Goal: Communication & Community: Share content

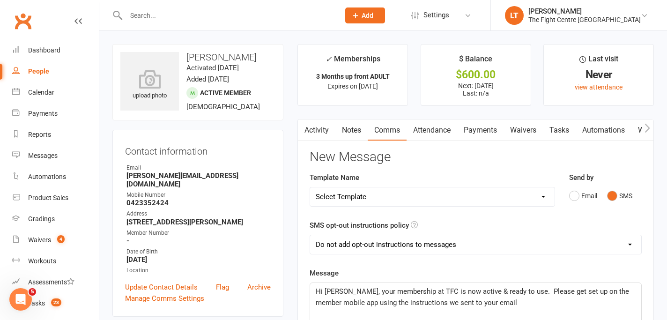
drag, startPoint x: 445, startPoint y: 299, endPoint x: 445, endPoint y: 308, distance: 8.9
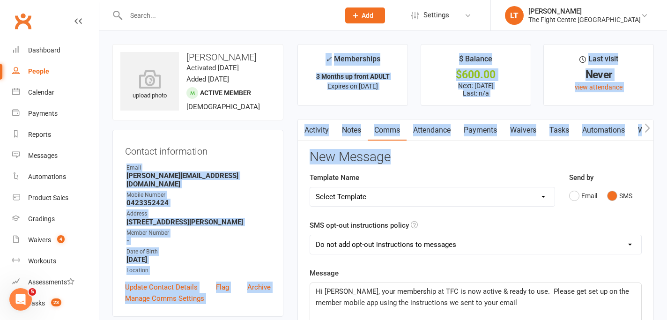
drag, startPoint x: 405, startPoint y: 158, endPoint x: 275, endPoint y: 149, distance: 130.1
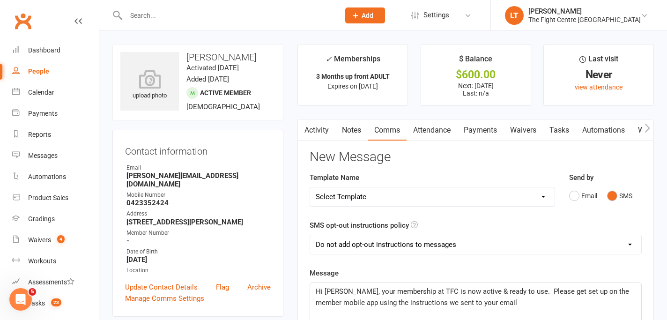
drag, startPoint x: 275, startPoint y: 149, endPoint x: 276, endPoint y: 144, distance: 4.9
click at [276, 149] on div "Contact information Owner Email alexis-ramirez@hotmail.com Mobile Number 042335…" at bounding box center [197, 223] width 171 height 187
click at [323, 158] on h3 "New Message" at bounding box center [476, 157] width 332 height 15
drag, startPoint x: 310, startPoint y: 148, endPoint x: 457, endPoint y: 165, distance: 148.0
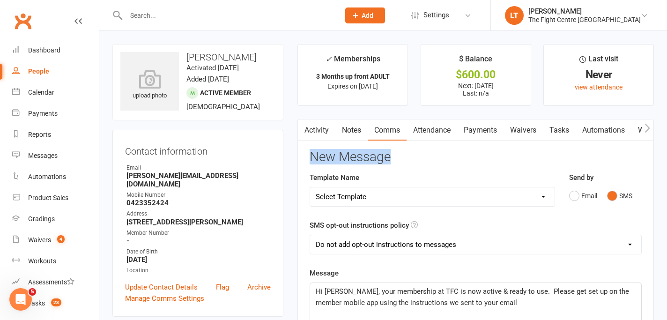
click at [480, 298] on p "Hi Miguel, your membership at TFC is now active & ready to use. Please get set …" at bounding box center [476, 297] width 320 height 22
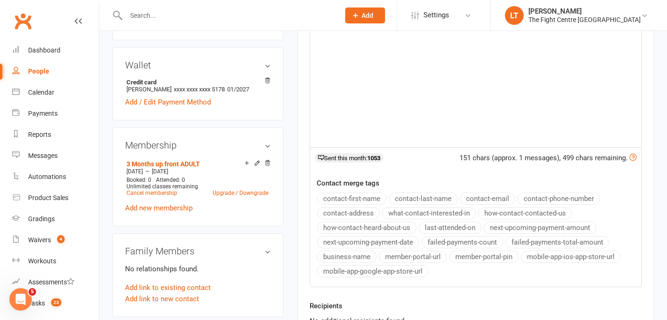
scroll to position [287, 0]
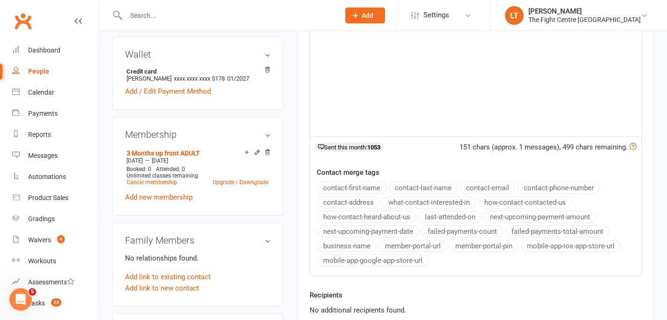
click at [466, 100] on div "Hi Miguel, your membership at TFC is now active & ready to use. Please get set …" at bounding box center [475, 66] width 331 height 141
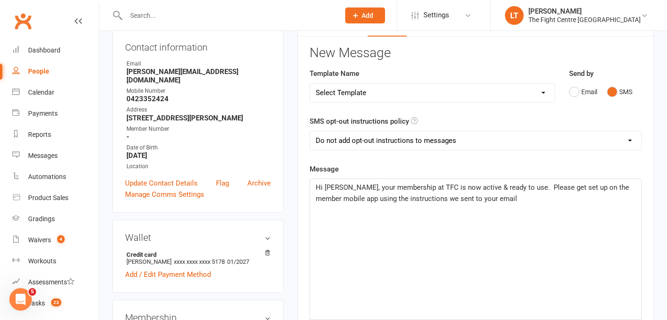
click at [363, 201] on span "Hi Miguel, your membership at TFC is now active & ready to use. Please get set …" at bounding box center [473, 193] width 315 height 20
click at [462, 204] on div "Hi Miguel, your membership at TFC is now active & ready to use. Please get set …" at bounding box center [475, 249] width 331 height 141
click at [341, 188] on span "Hi Miguel, your membership at TFC is now active & ready to use. Please get set …" at bounding box center [473, 193] width 315 height 20
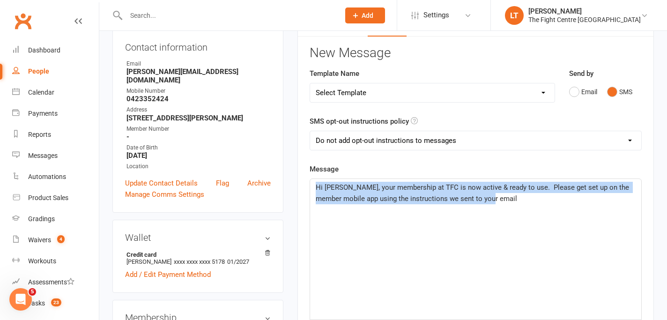
drag, startPoint x: 315, startPoint y: 186, endPoint x: 456, endPoint y: 218, distance: 144.5
click at [456, 218] on div "Hi Miguel, your membership at TFC is now active & ready to use. Please get set …" at bounding box center [475, 249] width 331 height 141
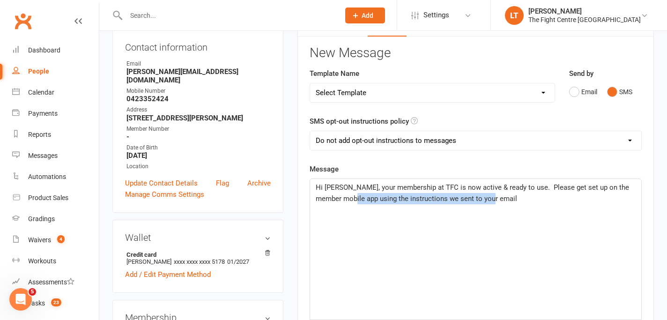
drag, startPoint x: 349, startPoint y: 193, endPoint x: 510, endPoint y: 230, distance: 164.5
click at [510, 230] on div "Hi Miguel, your membership at TFC is now active & ready to use. Please get set …" at bounding box center [475, 249] width 331 height 141
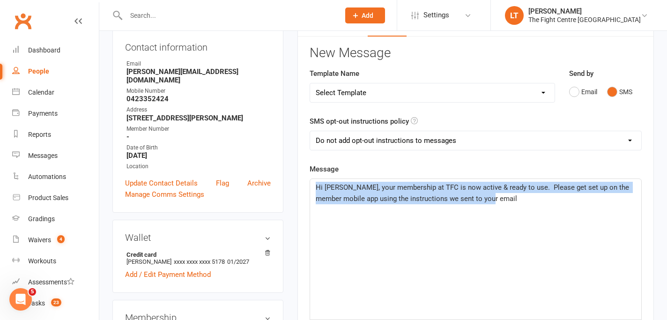
drag, startPoint x: 316, startPoint y: 186, endPoint x: 532, endPoint y: 227, distance: 219.7
click at [532, 227] on div "Hi Miguel, your membership at TFC is now active & ready to use. Please get set …" at bounding box center [475, 249] width 331 height 141
drag, startPoint x: 520, startPoint y: 210, endPoint x: 306, endPoint y: 170, distance: 217.9
click at [306, 170] on div "Activity Notes Comms Attendance Payments Waivers Tasks Automations Workouts Gra…" at bounding box center [475, 280] width 356 height 531
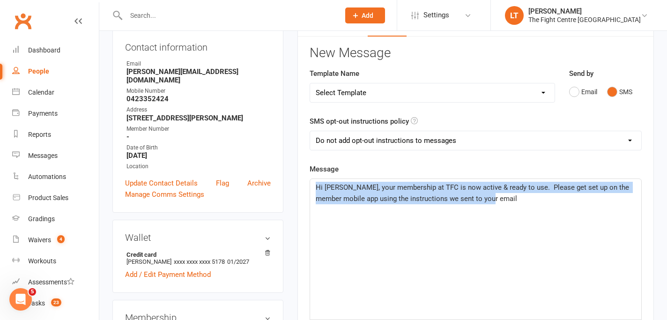
click at [319, 199] on span "Hi Miguel, your membership at TFC is now active & ready to use. Please get set …" at bounding box center [473, 193] width 315 height 20
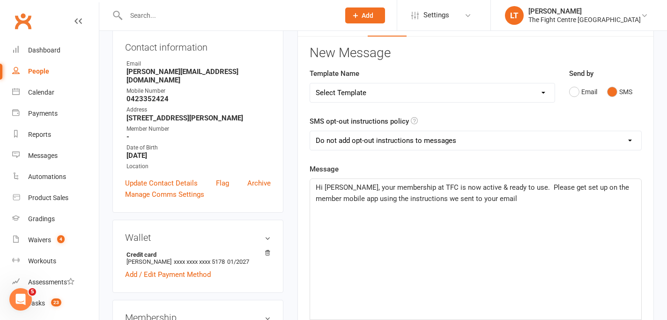
click at [319, 190] on span "Hi Miguel, your membership at TFC is now active & ready to use. Please get set …" at bounding box center [473, 193] width 315 height 20
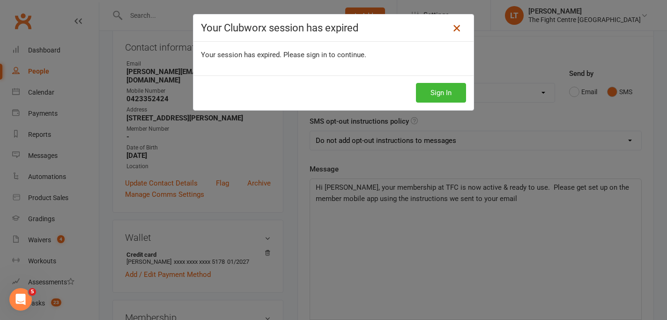
click at [459, 28] on icon at bounding box center [456, 27] width 11 height 11
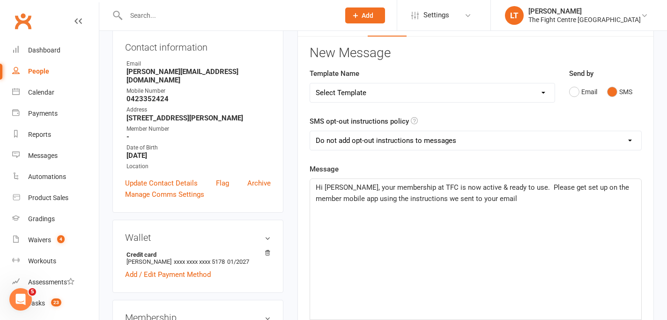
click at [479, 203] on p "Hi Miguel, your membership at TFC is now active & ready to use. Please get set …" at bounding box center [476, 193] width 320 height 22
click at [515, 199] on p "Hi Miguel, your membership at TFC is now active & ready to use. Please get set …" at bounding box center [476, 193] width 320 height 22
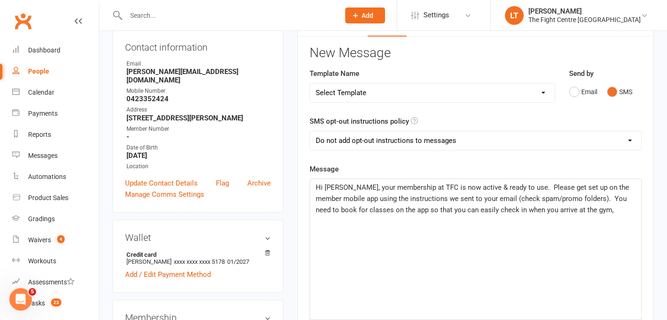
click at [529, 207] on span "Hi Miguel, your membership at TFC is now active & ready to use. Please get set …" at bounding box center [473, 198] width 315 height 31
click at [468, 205] on p "Hi Miguel, your membership at TFC is now active & ready to use. Please get set …" at bounding box center [476, 199] width 320 height 34
click at [416, 201] on span "Hi Miguel, your membership at TFC is now active & ready to use. Please get set …" at bounding box center [473, 198] width 315 height 31
click at [487, 201] on span "Hi Miguel, your membership at TFC is now active & ready to use. Please get set …" at bounding box center [473, 198] width 315 height 31
click at [447, 222] on div "Hi Miguel, your membership at TFC is now active & ready to use. Please get set …" at bounding box center [475, 249] width 331 height 141
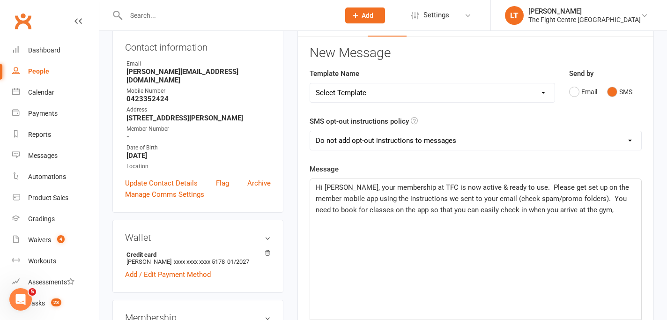
click at [447, 222] on div "Hi Miguel, your membership at TFC is now active & ready to use. Please get set …" at bounding box center [475, 249] width 331 height 141
click at [593, 219] on div "Hi Miguel, your membership at TFC is now active & ready to use. Please get set …" at bounding box center [475, 249] width 331 height 141
click at [502, 217] on div "Hi Miguel, your membership at TFC is now active & ready to use. Please get set …" at bounding box center [475, 249] width 331 height 141
click at [603, 213] on p "Hi Miguel, your membership at TFC is now active & ready to use. Please get set …" at bounding box center [476, 199] width 320 height 34
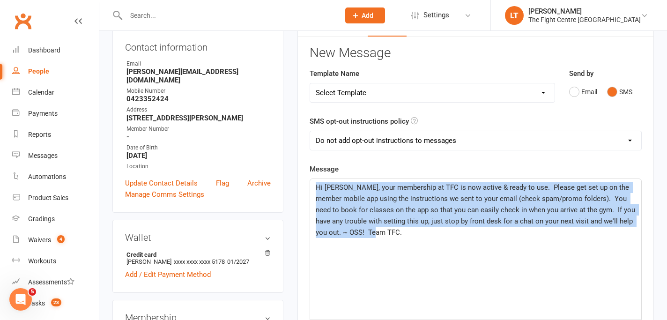
drag, startPoint x: 406, startPoint y: 231, endPoint x: 311, endPoint y: 182, distance: 107.3
click at [311, 182] on div "Hi [PERSON_NAME], your membership at TFC is now active & ready to use. Please g…" at bounding box center [475, 249] width 331 height 141
copy span "Hi [PERSON_NAME], your membership at TFC is now active & ready to use. Please g…"
click at [418, 241] on div "Hi [PERSON_NAME], your membership at TFC is now active & ready to use. Please g…" at bounding box center [475, 249] width 331 height 141
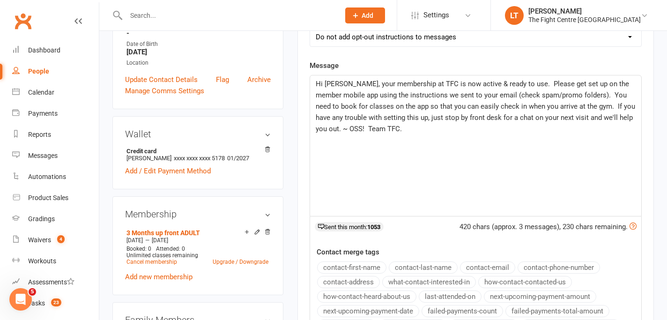
scroll to position [432, 0]
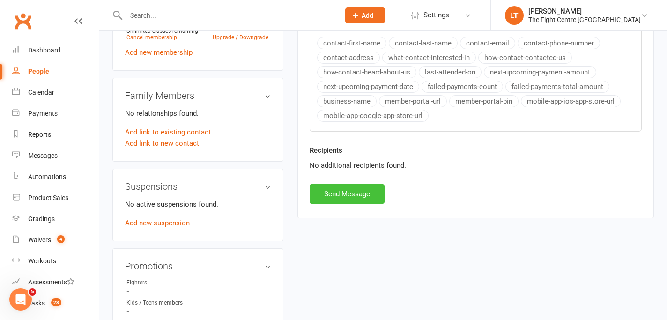
click at [355, 192] on button "Send Message" at bounding box center [347, 194] width 75 height 20
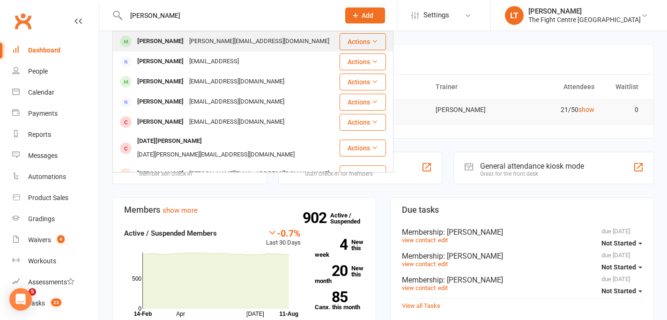
type input "[PERSON_NAME]"
click at [178, 38] on div "[PERSON_NAME]" at bounding box center [160, 42] width 52 height 14
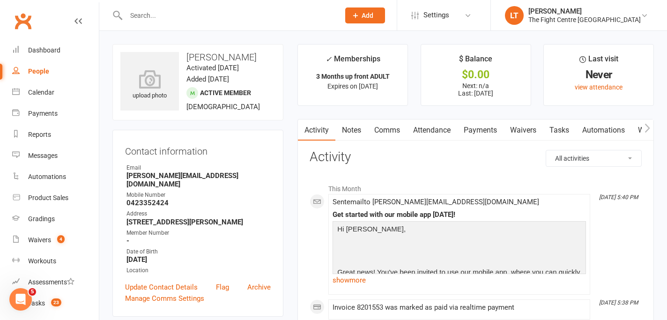
click at [354, 130] on link "Notes" at bounding box center [351, 130] width 32 height 22
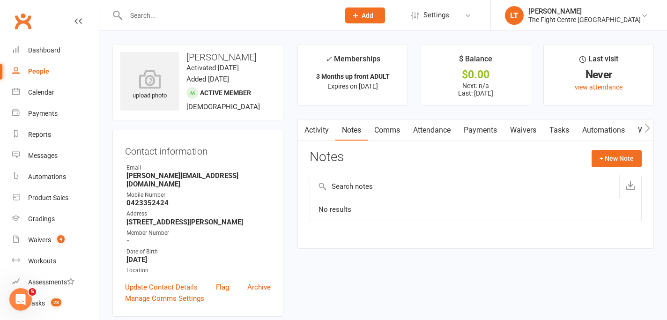
click at [317, 131] on link "Activity" at bounding box center [316, 130] width 37 height 22
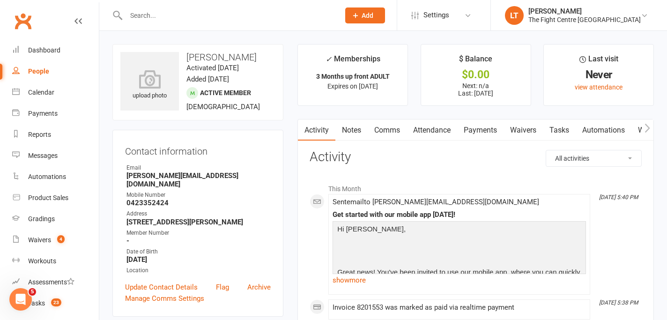
click at [398, 129] on link "Comms" at bounding box center [387, 130] width 39 height 22
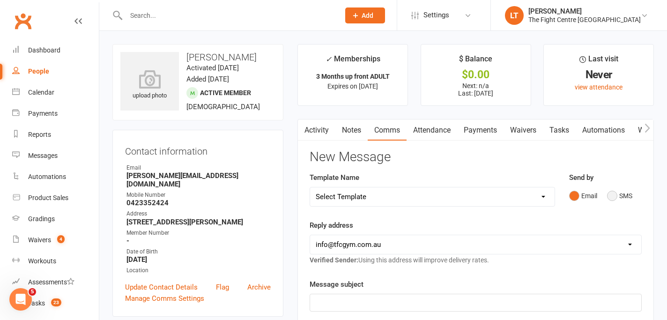
click at [610, 197] on button "SMS" at bounding box center [619, 196] width 25 height 18
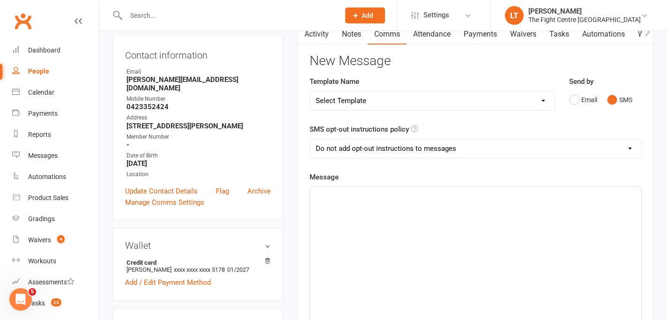
scroll to position [113, 0]
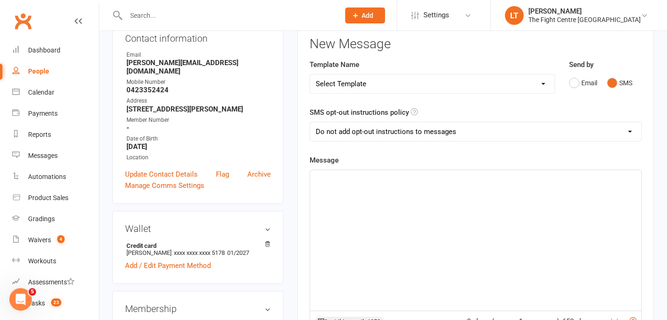
click at [355, 194] on div "﻿" at bounding box center [475, 240] width 331 height 141
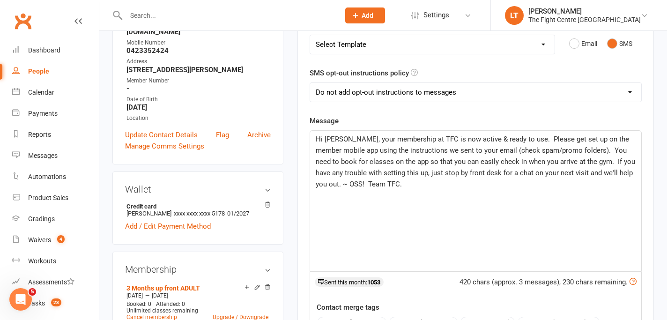
scroll to position [392, 0]
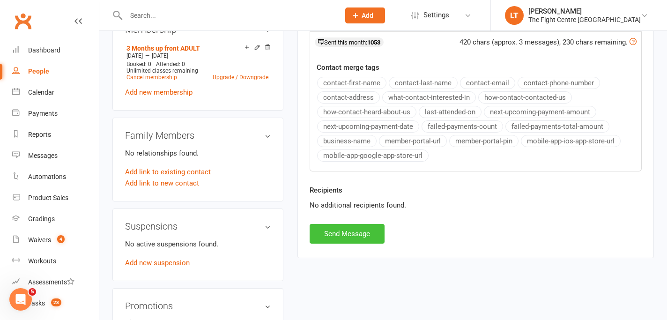
click at [359, 235] on button "Send Message" at bounding box center [347, 234] width 75 height 20
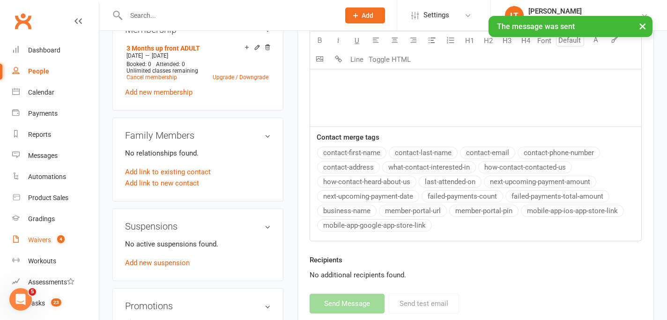
click at [54, 242] on count-badge "4" at bounding box center [58, 239] width 12 height 7
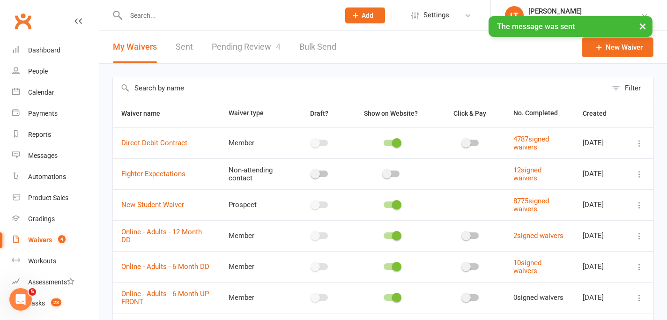
click at [245, 42] on link "Pending Review 4" at bounding box center [246, 47] width 69 height 32
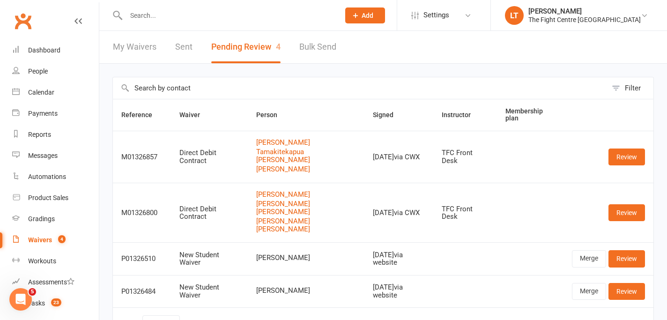
click at [630, 214] on td "Review" at bounding box center [608, 213] width 90 height 60
click at [633, 195] on td "Review" at bounding box center [608, 213] width 90 height 60
click at [626, 208] on link "Review" at bounding box center [626, 212] width 37 height 17
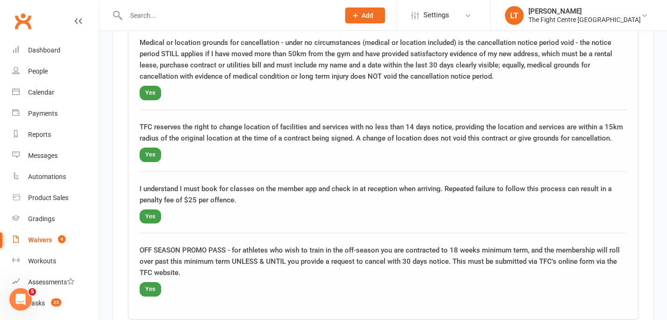
scroll to position [1969, 0]
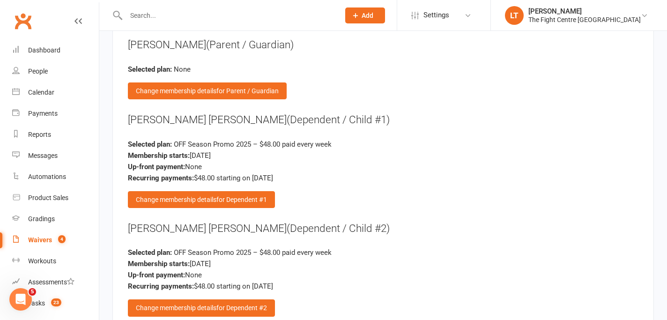
scroll to position [2866, 0]
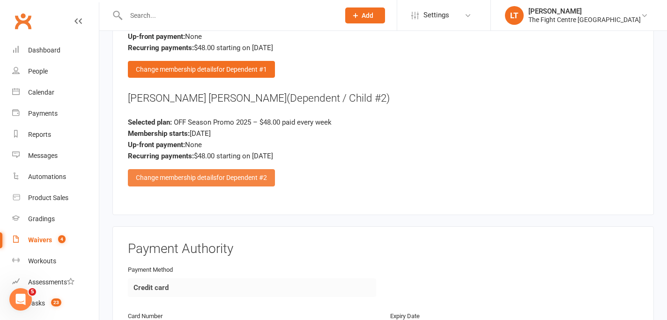
click at [204, 169] on div "Change membership details for Dependent #2" at bounding box center [201, 177] width 147 height 17
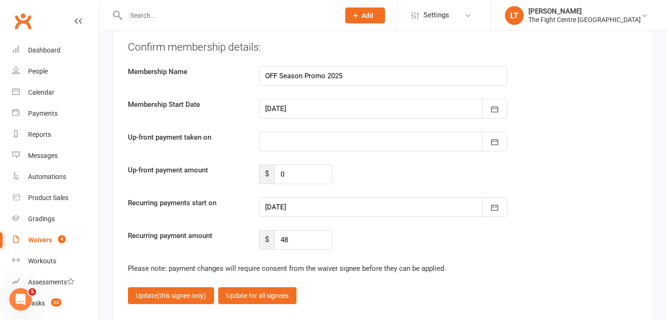
scroll to position [3410, 0]
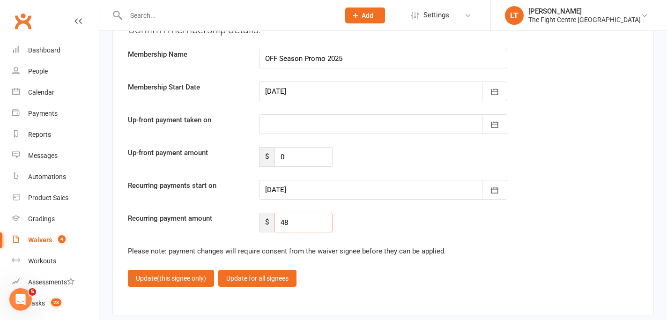
click at [315, 215] on input "48" at bounding box center [303, 223] width 58 height 20
type input "45.20"
click at [445, 230] on fieldset "Confirm membership details: Membership Name OFF Season Promo 2025 Membership St…" at bounding box center [383, 154] width 511 height 264
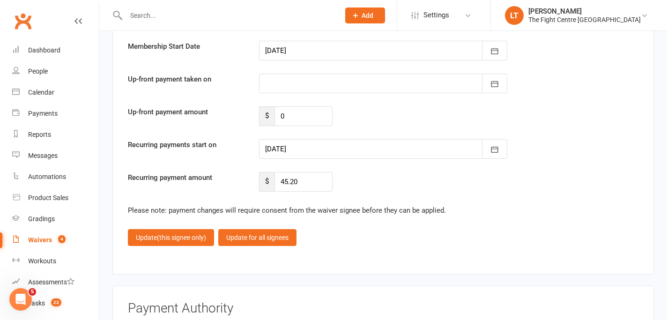
scroll to position [3454, 0]
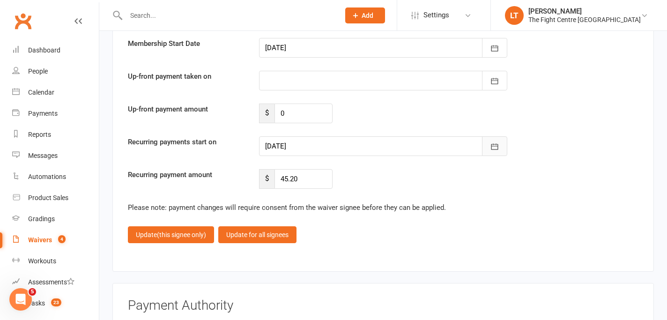
click at [500, 139] on button "button" at bounding box center [494, 146] width 25 height 20
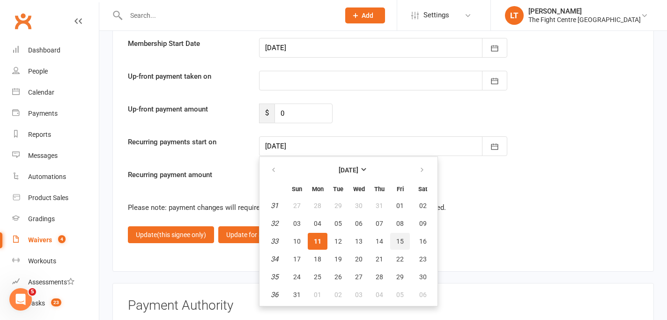
click at [403, 237] on span "15" at bounding box center [399, 240] width 7 height 7
type input "[DATE]"
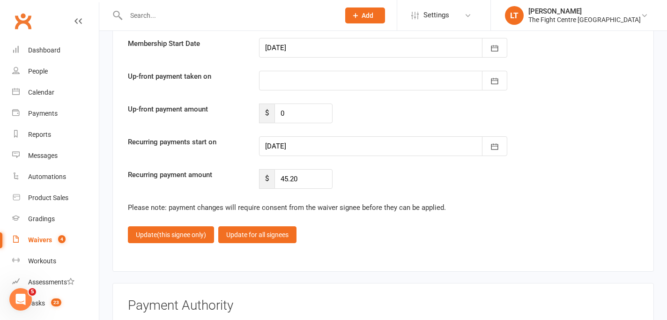
click at [160, 231] on span "(this signee only)" at bounding box center [181, 234] width 49 height 7
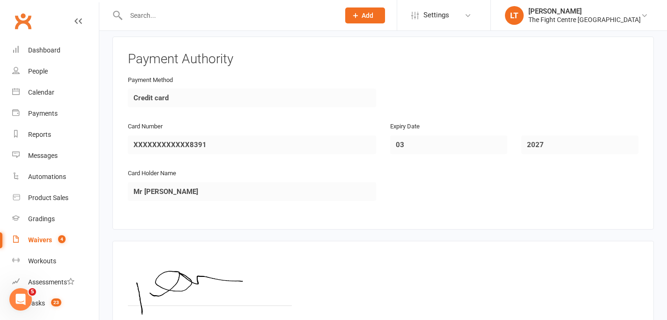
scroll to position [2819, 0]
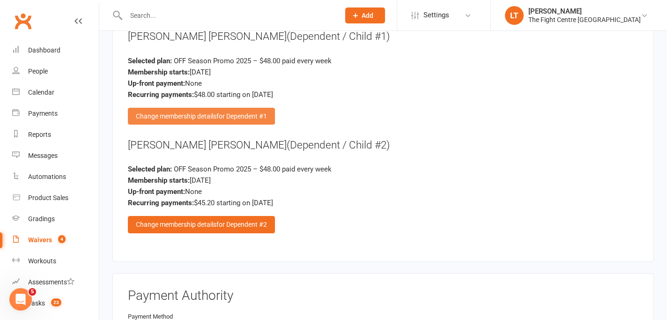
click at [198, 113] on div "Change membership details for Dependent #1" at bounding box center [201, 116] width 147 height 17
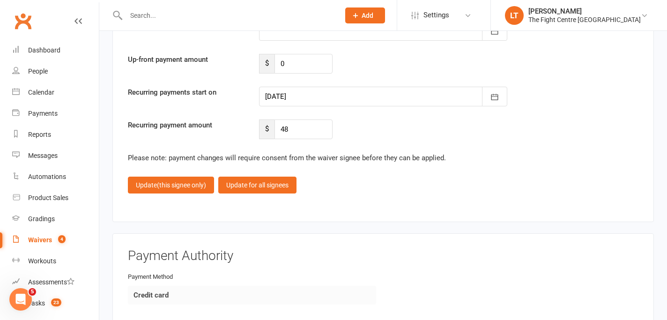
scroll to position [3483, 0]
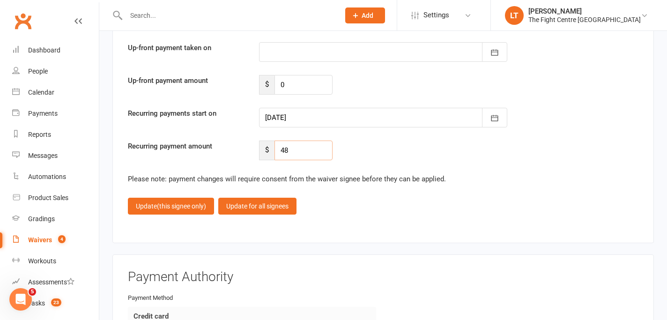
click at [300, 149] on input "48" at bounding box center [303, 151] width 58 height 20
type input "45.20"
click at [497, 113] on icon "button" at bounding box center [494, 117] width 9 height 9
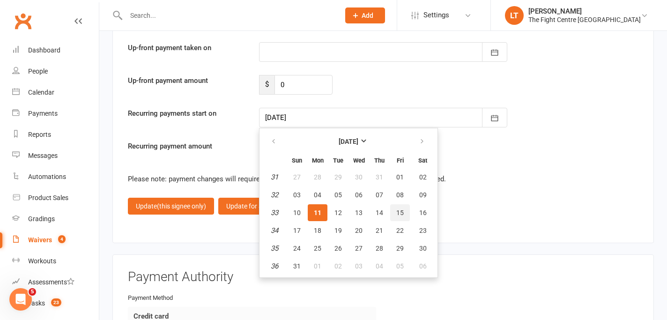
click at [397, 209] on span "15" at bounding box center [399, 212] width 7 height 7
type input "[DATE]"
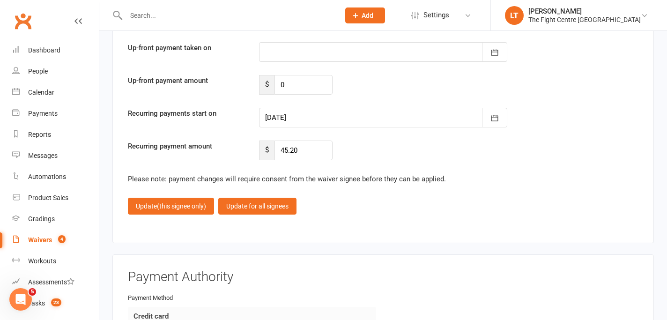
click at [469, 198] on div "Update (this signee only) Update for all signees" at bounding box center [383, 206] width 511 height 17
click at [161, 202] on span "(this signee only)" at bounding box center [181, 205] width 49 height 7
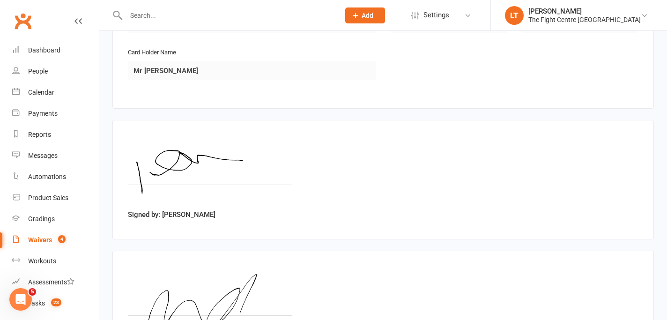
scroll to position [3279, 0]
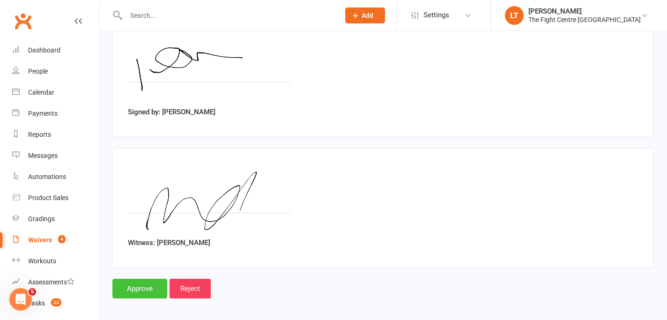
click at [133, 289] on input "Approve" at bounding box center [139, 289] width 55 height 20
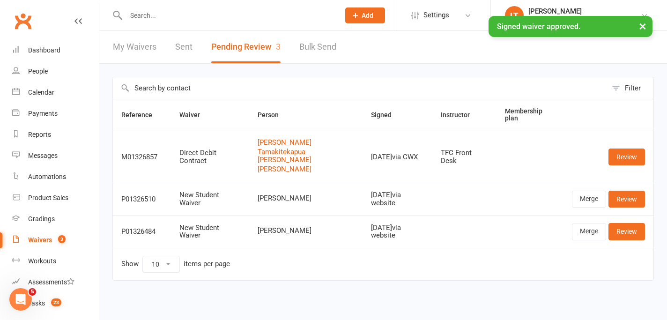
click at [176, 15] on input "text" at bounding box center [228, 15] width 210 height 13
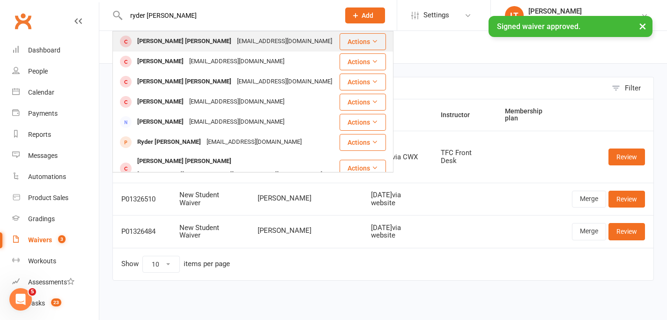
type input "ryder [PERSON_NAME]"
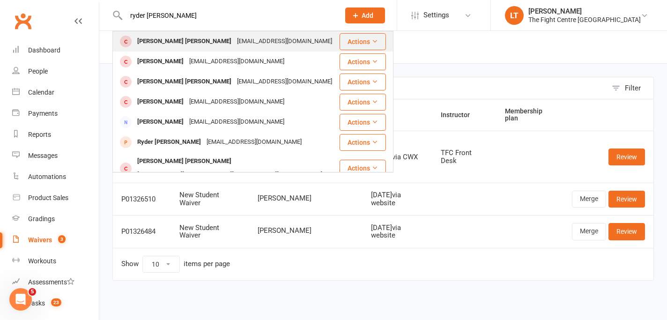
click at [172, 40] on div "[PERSON_NAME] [PERSON_NAME]" at bounding box center [184, 42] width 100 height 14
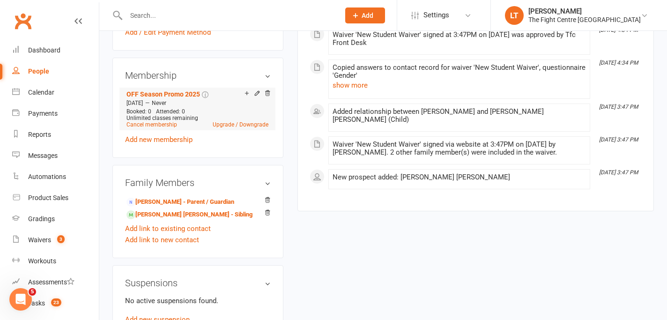
scroll to position [383, 0]
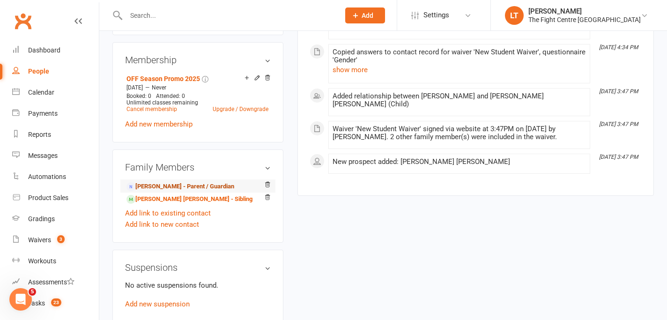
click at [180, 182] on link "[PERSON_NAME] - Parent / Guardian" at bounding box center [180, 187] width 108 height 10
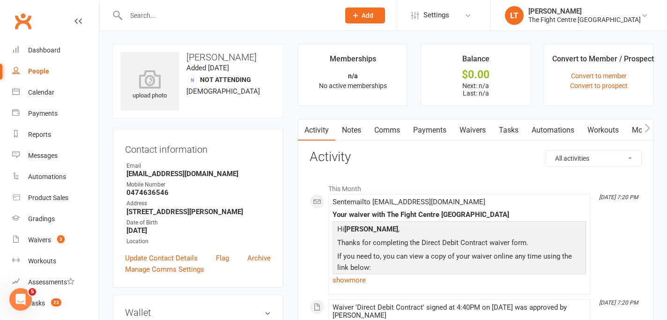
click at [646, 129] on icon "button" at bounding box center [648, 128] width 6 height 10
click at [576, 131] on link "Mobile App" at bounding box center [567, 130] width 51 height 22
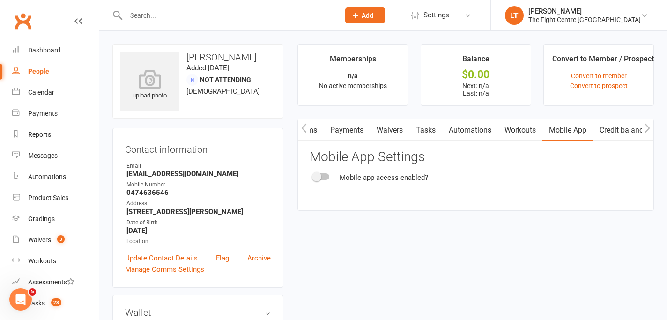
click at [319, 175] on span at bounding box center [316, 176] width 9 height 9
click at [313, 175] on input "checkbox" at bounding box center [313, 175] width 0 height 0
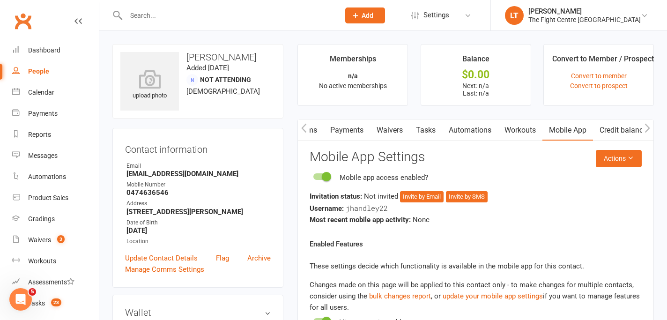
click at [420, 202] on div "Username: jhandley22" at bounding box center [476, 208] width 332 height 12
click at [420, 200] on button "Invite by Email" at bounding box center [422, 196] width 44 height 11
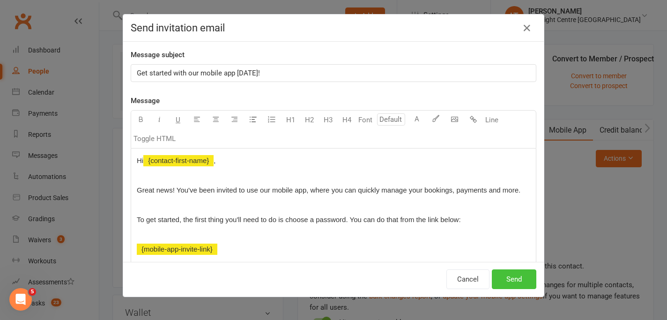
click at [516, 276] on button "Send" at bounding box center [514, 279] width 44 height 20
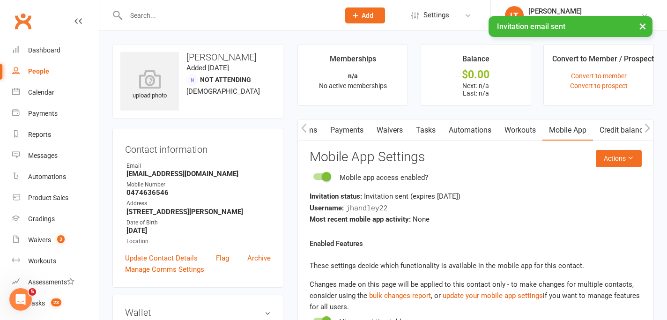
click at [640, 26] on button "×" at bounding box center [642, 26] width 17 height 20
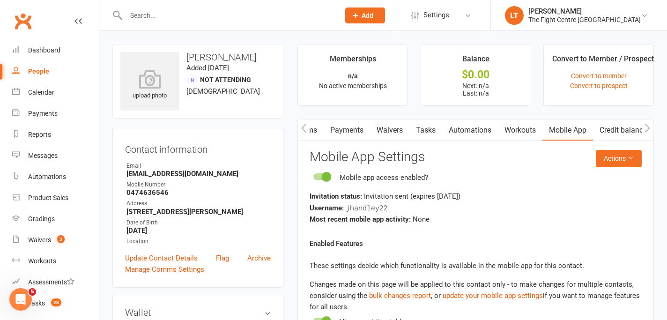
click at [311, 126] on link "Comms" at bounding box center [304, 130] width 39 height 22
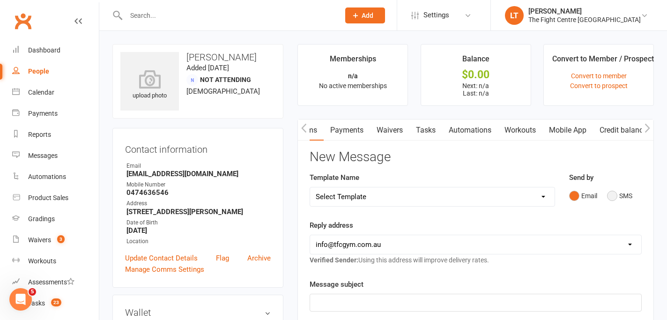
click at [609, 194] on button "SMS" at bounding box center [619, 196] width 25 height 18
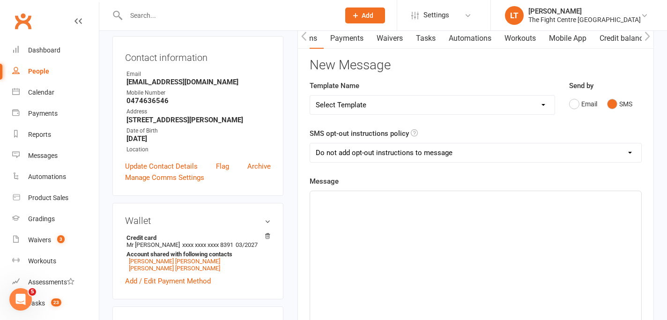
scroll to position [199, 0]
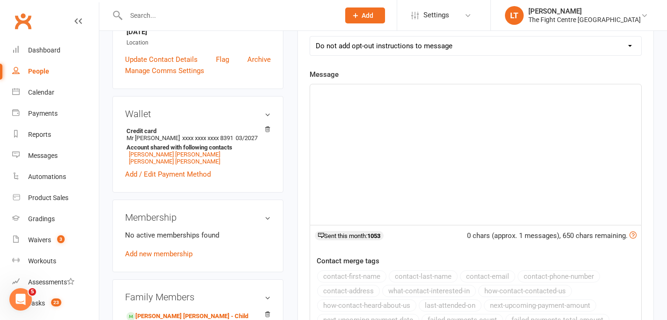
click at [320, 145] on div "﻿" at bounding box center [475, 154] width 331 height 141
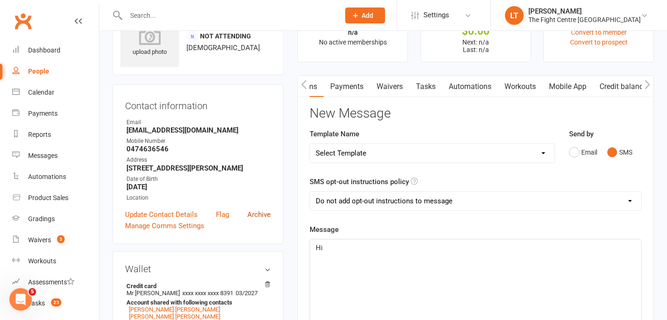
scroll to position [200, 0]
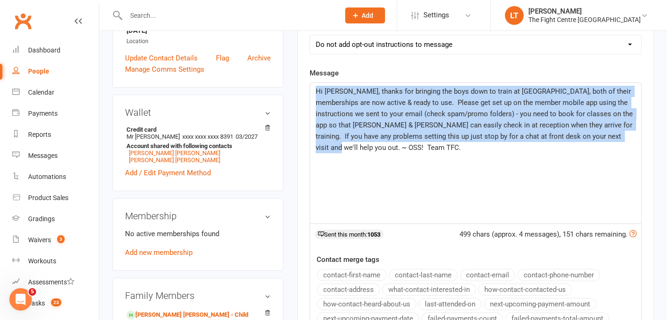
drag, startPoint x: 629, startPoint y: 140, endPoint x: 311, endPoint y: 88, distance: 321.7
click at [311, 88] on div "Hi [PERSON_NAME], thanks for bringing the boys down to train at [GEOGRAPHIC_DAT…" at bounding box center [475, 153] width 331 height 141
copy span "Hi [PERSON_NAME], thanks for bringing the boys down to train at [GEOGRAPHIC_DAT…"
click at [408, 185] on div "Hi [PERSON_NAME], thanks for bringing the boys down to train at [GEOGRAPHIC_DAT…" at bounding box center [475, 153] width 331 height 141
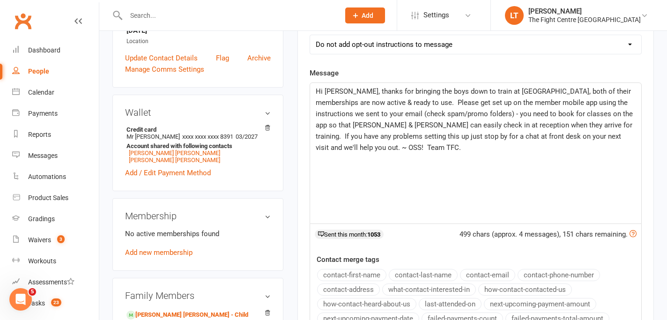
scroll to position [517, 0]
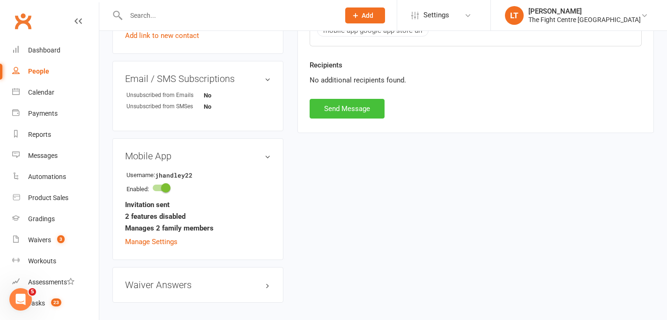
click at [369, 114] on button "Send Message" at bounding box center [347, 109] width 75 height 20
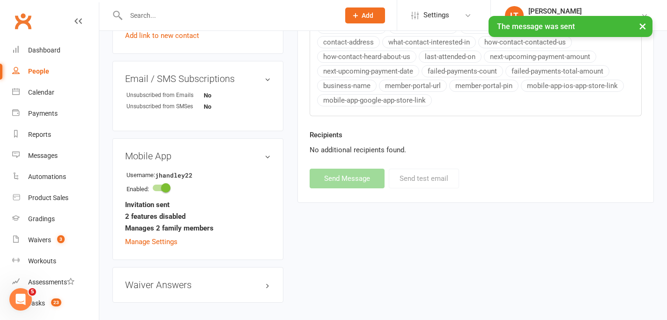
click at [640, 23] on button "×" at bounding box center [642, 26] width 17 height 20
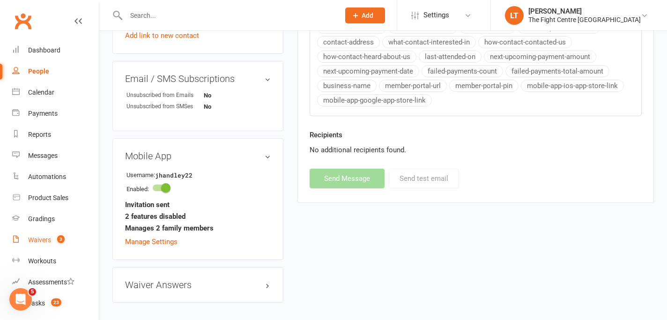
click at [38, 239] on div "Waivers" at bounding box center [39, 239] width 23 height 7
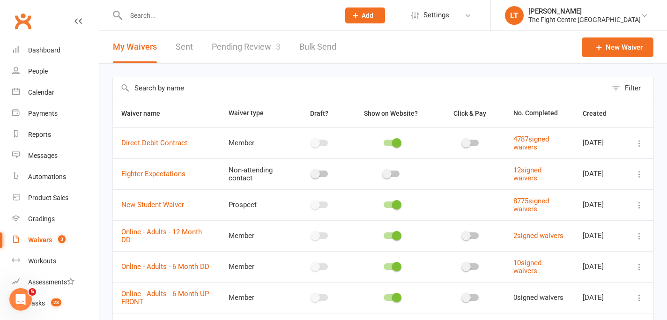
click at [251, 45] on link "Pending Review 3" at bounding box center [246, 47] width 69 height 32
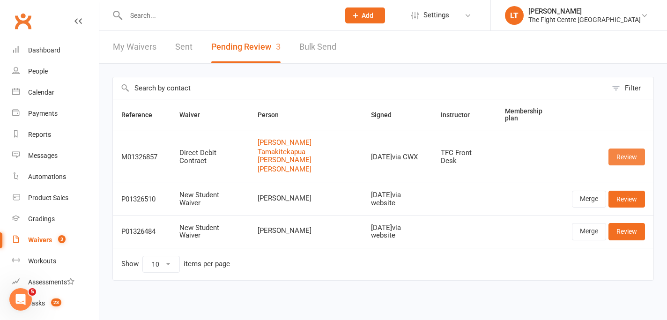
click at [621, 161] on link "Review" at bounding box center [626, 156] width 37 height 17
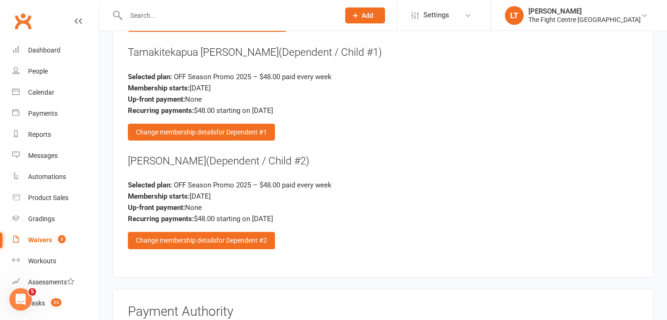
scroll to position [2809, 0]
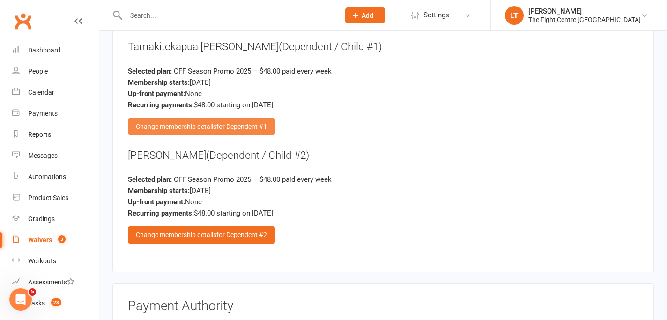
click at [215, 126] on div "Change membership details for Dependent #1" at bounding box center [201, 126] width 147 height 17
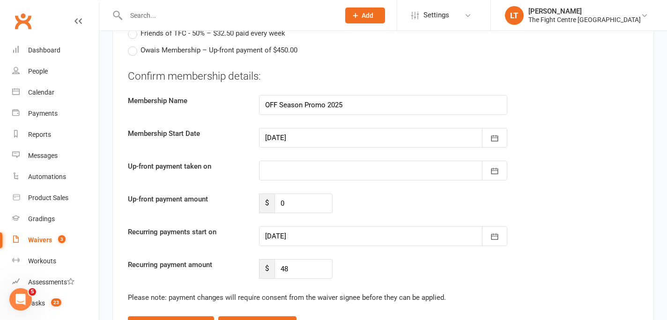
scroll to position [3409, 0]
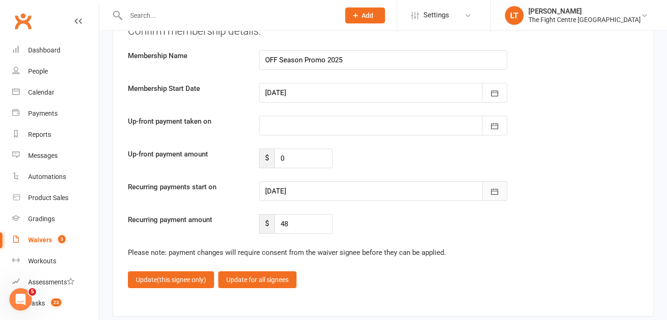
click at [495, 187] on icon "button" at bounding box center [494, 191] width 9 height 9
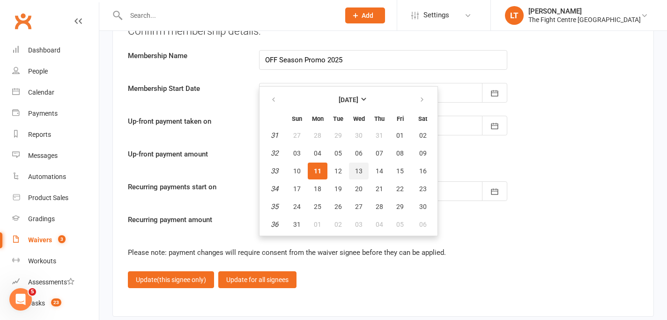
click at [353, 163] on button "13" at bounding box center [359, 171] width 20 height 17
type input "[DATE]"
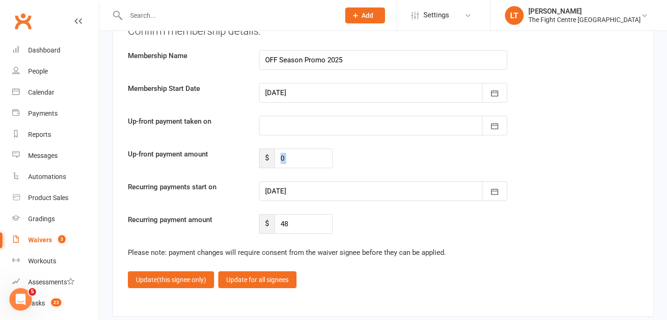
click at [353, 163] on div "Up-front payment amount $ 0" at bounding box center [383, 158] width 525 height 20
click at [296, 222] on input "48" at bounding box center [303, 224] width 58 height 20
type input "43.20"
click at [168, 283] on button "Update (this signee only)" at bounding box center [171, 279] width 86 height 17
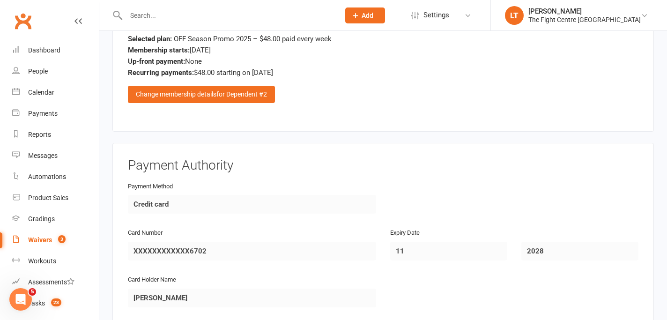
scroll to position [2867, 0]
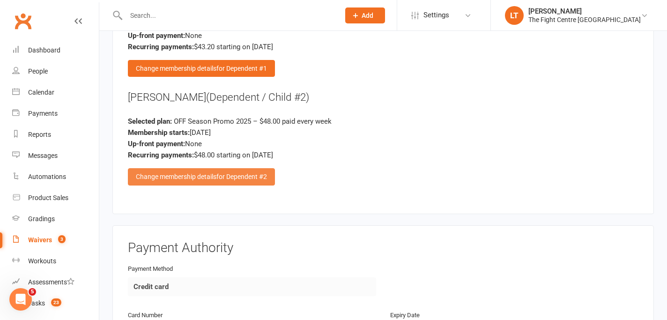
click at [239, 168] on div "Change membership details for Dependent #2" at bounding box center [201, 176] width 147 height 17
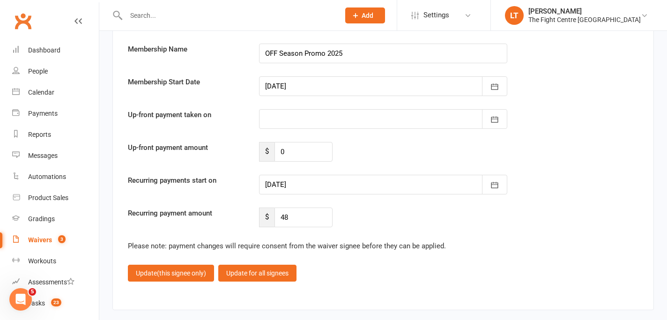
scroll to position [3499, 0]
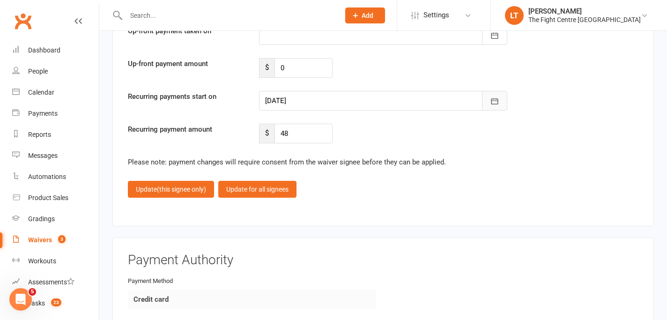
click at [492, 96] on icon "button" at bounding box center [494, 100] width 9 height 9
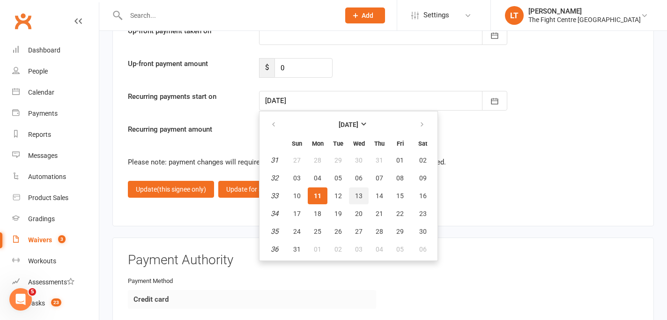
click at [358, 192] on span "13" at bounding box center [358, 195] width 7 height 7
type input "[DATE]"
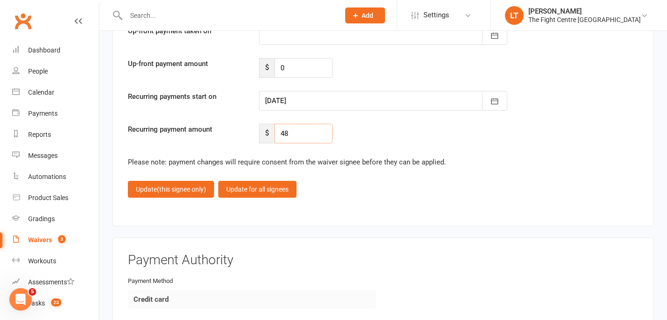
click at [311, 138] on input "48" at bounding box center [303, 134] width 58 height 20
click at [311, 133] on input "48" at bounding box center [303, 134] width 58 height 20
type input "4"
type input "43.20"
click at [175, 185] on span "(this signee only)" at bounding box center [181, 188] width 49 height 7
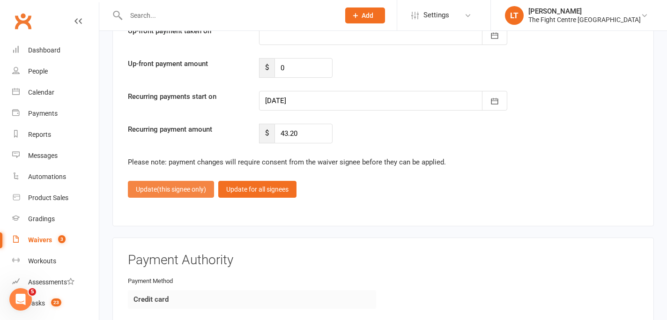
scroll to position [3279, 0]
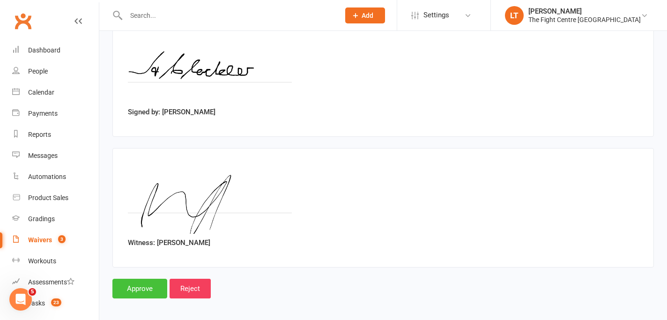
click at [134, 279] on input "Approve" at bounding box center [139, 289] width 55 height 20
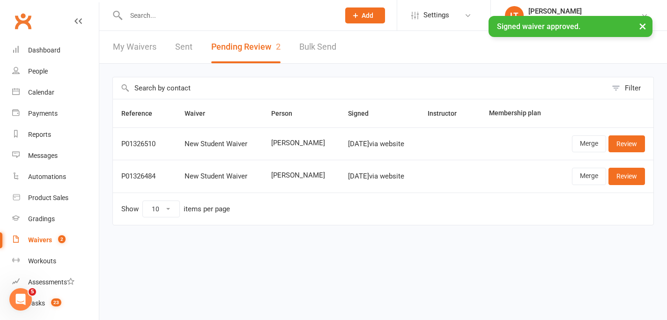
click at [200, 9] on input "text" at bounding box center [228, 15] width 210 height 13
click at [200, 9] on input "[PERSON_NAME]" at bounding box center [228, 15] width 210 height 13
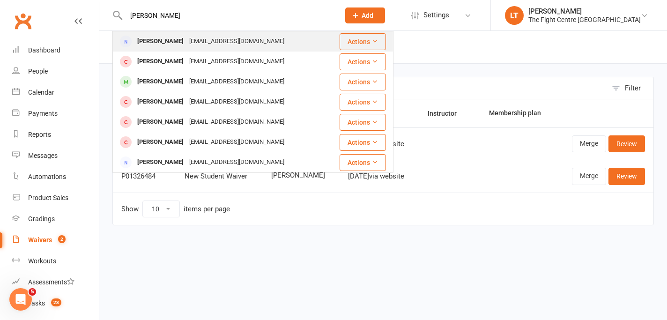
type input "[PERSON_NAME]"
click at [178, 42] on div "[PERSON_NAME]" at bounding box center [160, 42] width 52 height 14
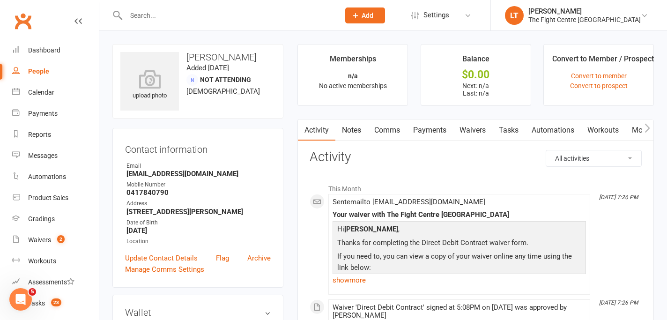
click at [372, 132] on link "Comms" at bounding box center [387, 130] width 39 height 22
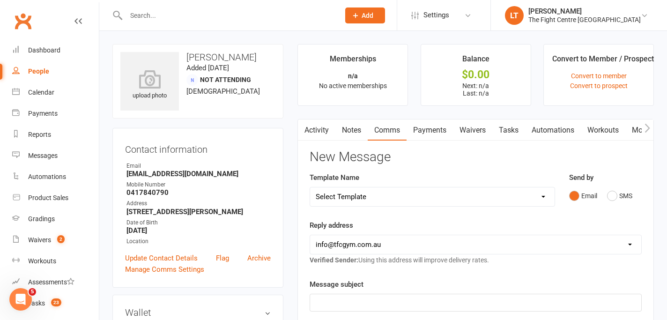
click at [644, 126] on button "button" at bounding box center [648, 129] width 12 height 21
click at [562, 132] on link "Mobile App" at bounding box center [567, 130] width 51 height 22
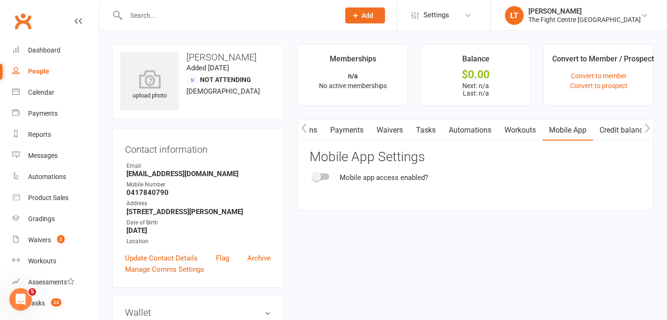
click at [319, 175] on span at bounding box center [316, 176] width 9 height 9
click at [313, 175] on input "checkbox" at bounding box center [313, 175] width 0 height 0
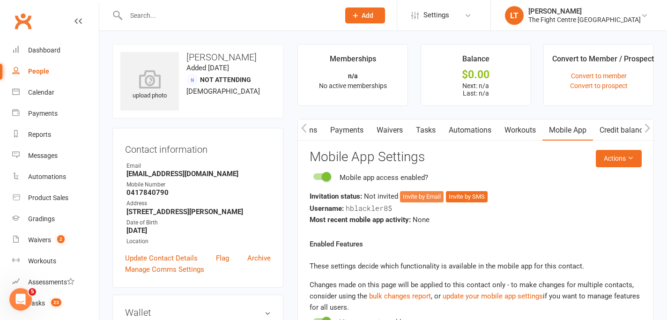
click at [417, 194] on button "Invite by Email" at bounding box center [422, 196] width 44 height 11
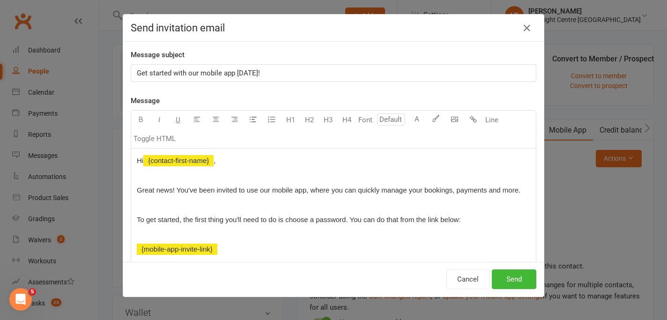
click at [515, 267] on div "Cancel Send" at bounding box center [333, 279] width 421 height 35
click at [515, 280] on button "Send" at bounding box center [514, 279] width 44 height 20
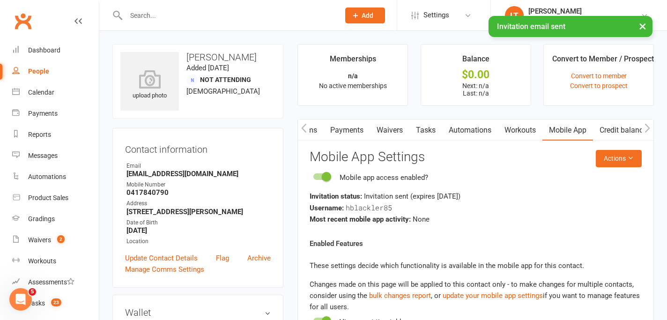
click at [309, 130] on button "button" at bounding box center [304, 129] width 12 height 21
click at [387, 135] on link "Comms" at bounding box center [387, 130] width 39 height 22
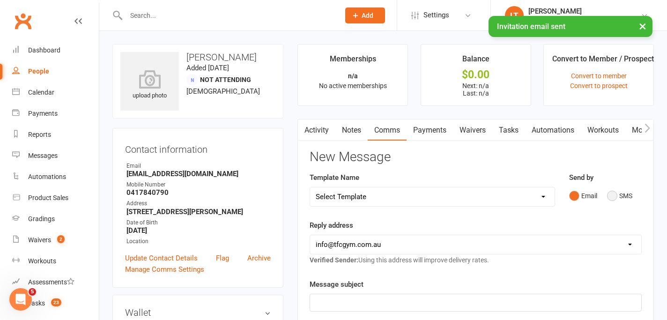
click at [619, 191] on button "SMS" at bounding box center [619, 196] width 25 height 18
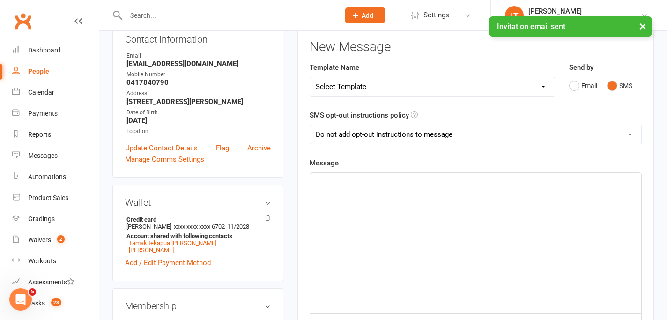
scroll to position [121, 0]
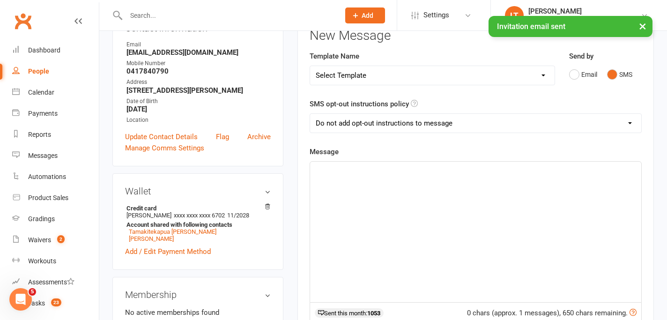
click at [332, 183] on div "﻿" at bounding box center [475, 232] width 331 height 141
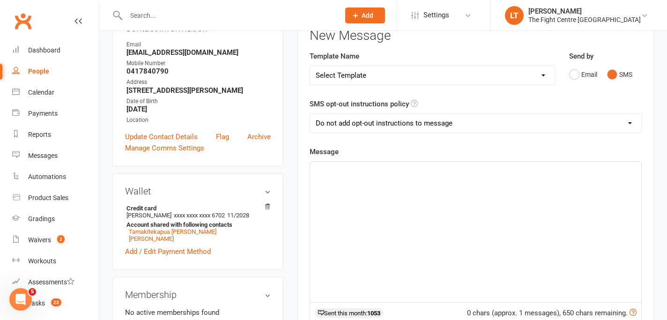
paste div
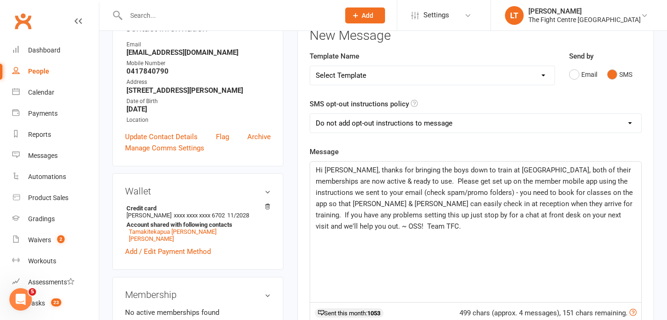
click at [338, 167] on span "Hi [PERSON_NAME], thanks for bringing the boys down to train at [GEOGRAPHIC_DAT…" at bounding box center [475, 198] width 319 height 65
click at [437, 171] on span "Hi [PERSON_NAME], thanks for bringing the boys down to train at [GEOGRAPHIC_DAT…" at bounding box center [475, 198] width 319 height 65
click at [468, 197] on p "Hi [PERSON_NAME], thanks for bringing the kids down to train at [GEOGRAPHIC_DAT…" at bounding box center [476, 197] width 320 height 67
click at [543, 212] on span "Hi [PERSON_NAME], thanks for bringing the kids down to train at [GEOGRAPHIC_DAT…" at bounding box center [475, 198] width 319 height 65
click at [597, 192] on span "Hi [PERSON_NAME], thanks for bringing the kids down to train at [GEOGRAPHIC_DAT…" at bounding box center [475, 198] width 319 height 65
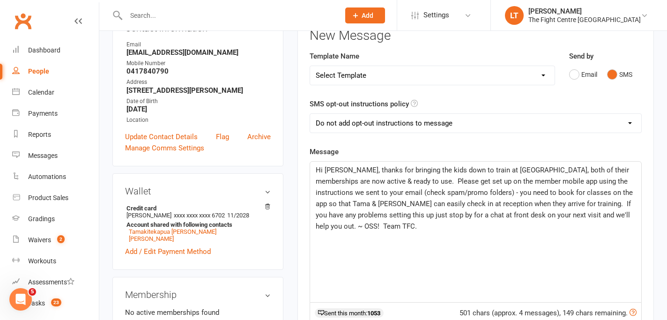
drag, startPoint x: 632, startPoint y: 191, endPoint x: 636, endPoint y: 185, distance: 7.6
click at [636, 185] on div "Hi [PERSON_NAME], thanks for bringing the kids down to train at [GEOGRAPHIC_DAT…" at bounding box center [475, 232] width 331 height 141
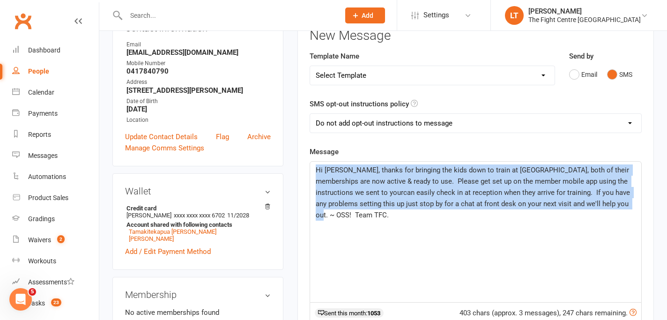
drag, startPoint x: 616, startPoint y: 203, endPoint x: 286, endPoint y: 163, distance: 332.7
click at [286, 163] on div "upload photo [PERSON_NAME] Added [DATE] Not Attending [DEMOGRAPHIC_DATA] Contac…" at bounding box center [383, 320] width 556 height 794
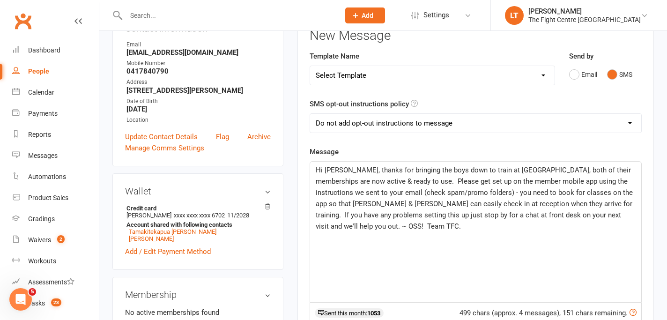
click at [340, 170] on span "Hi [PERSON_NAME], thanks for bringing the boys down to train at [GEOGRAPHIC_DAT…" at bounding box center [475, 198] width 319 height 65
click at [437, 164] on p "Hi [PERSON_NAME], thanks for bringing the boys down to train at [GEOGRAPHIC_DAT…" at bounding box center [476, 197] width 320 height 67
click at [630, 196] on p "Hi [PERSON_NAME], thanks for bringing the kids down to train at [GEOGRAPHIC_DAT…" at bounding box center [476, 197] width 320 height 67
click at [478, 215] on span "Hi [PERSON_NAME], thanks for bringing the kids down to train at [GEOGRAPHIC_DAT…" at bounding box center [475, 198] width 319 height 65
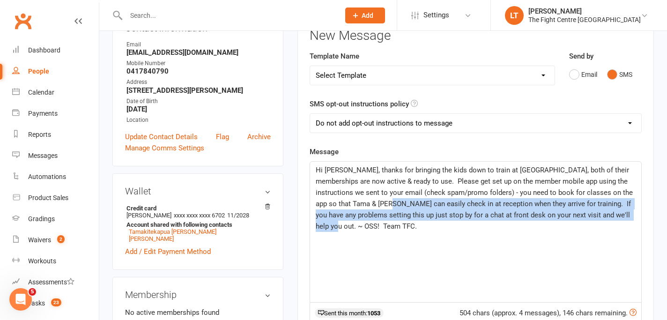
drag, startPoint x: 378, startPoint y: 200, endPoint x: 431, endPoint y: 236, distance: 64.6
click at [431, 236] on div "Hi [PERSON_NAME], thanks for bringing the kids down to train at [GEOGRAPHIC_DAT…" at bounding box center [475, 232] width 331 height 141
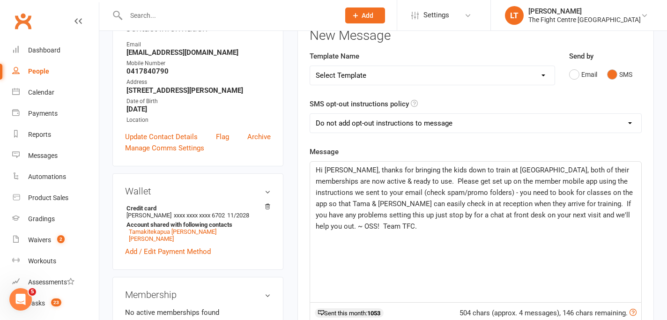
click at [485, 203] on span "Hi [PERSON_NAME], thanks for bringing the kids down to train at [GEOGRAPHIC_DAT…" at bounding box center [475, 198] width 319 height 65
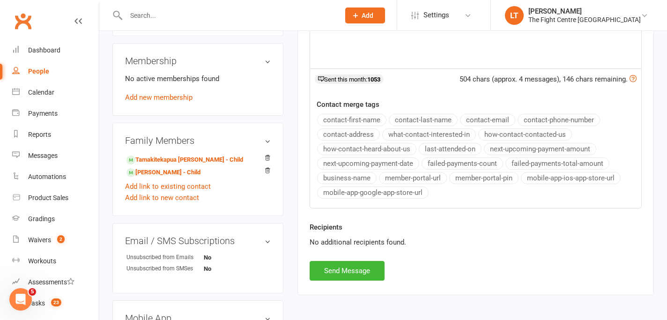
scroll to position [357, 0]
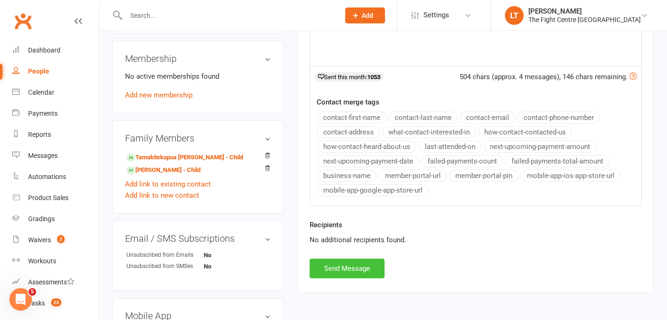
click at [369, 273] on button "Send Message" at bounding box center [347, 269] width 75 height 20
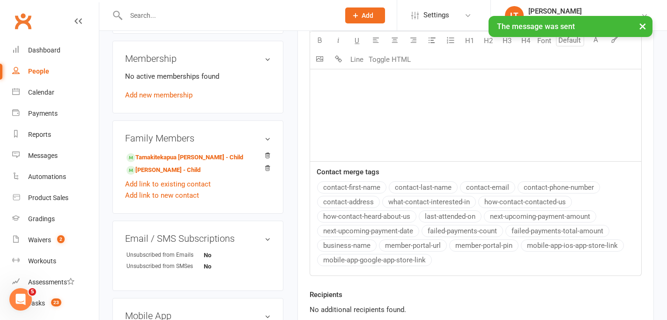
click at [641, 25] on button "×" at bounding box center [642, 26] width 17 height 20
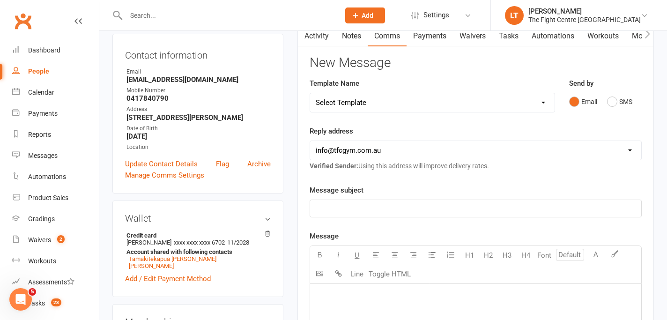
scroll to position [0, 0]
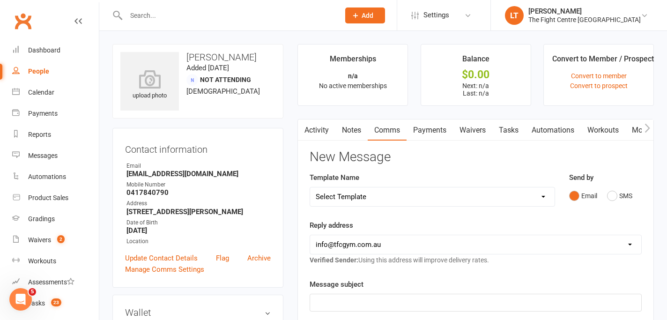
click at [633, 129] on link "Mobile App" at bounding box center [650, 130] width 51 height 22
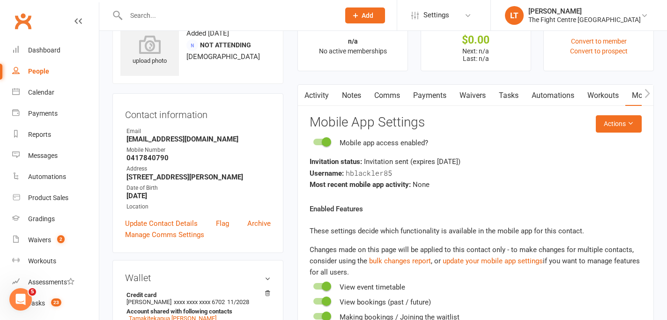
scroll to position [69, 0]
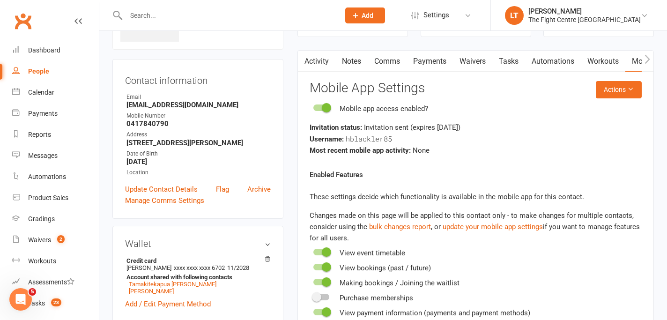
click at [396, 140] on div "Username: hblackler85" at bounding box center [476, 139] width 332 height 12
click at [321, 64] on link "Activity" at bounding box center [316, 62] width 37 height 22
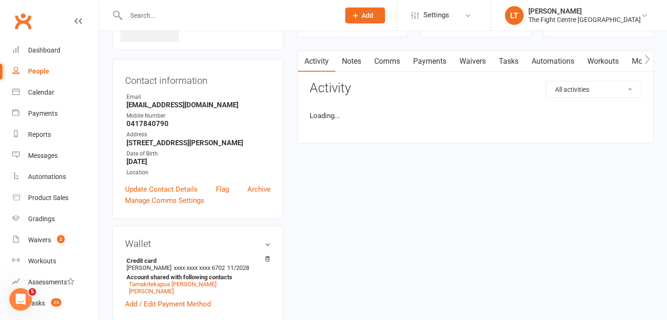
click at [321, 64] on link "Activity" at bounding box center [316, 62] width 37 height 22
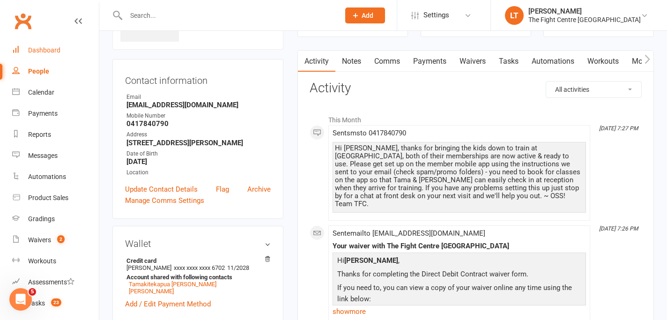
click at [33, 58] on link "Dashboard" at bounding box center [55, 50] width 87 height 21
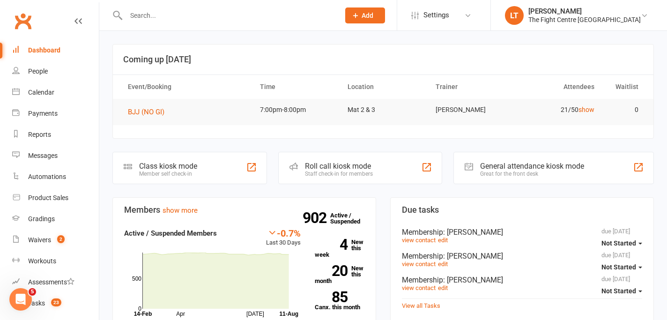
click at [220, 12] on input "text" at bounding box center [228, 15] width 210 height 13
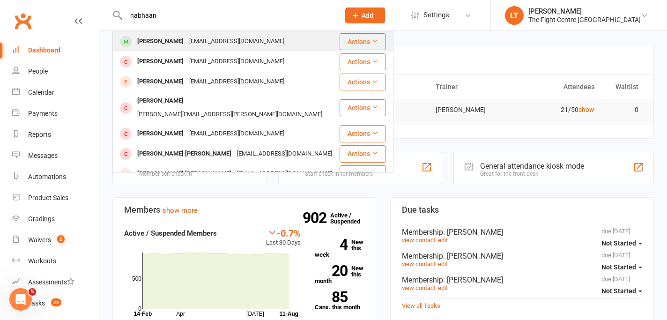
type input "nabhaan"
click at [194, 36] on div "[EMAIL_ADDRESS][DOMAIN_NAME]" at bounding box center [236, 42] width 101 height 14
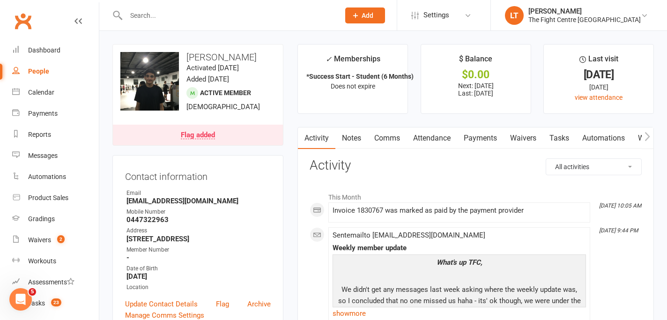
click at [205, 132] on div "Flag added" at bounding box center [198, 135] width 34 height 7
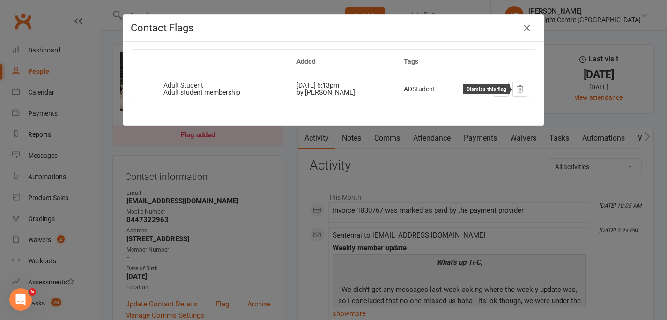
click at [524, 93] on icon at bounding box center [520, 89] width 8 height 8
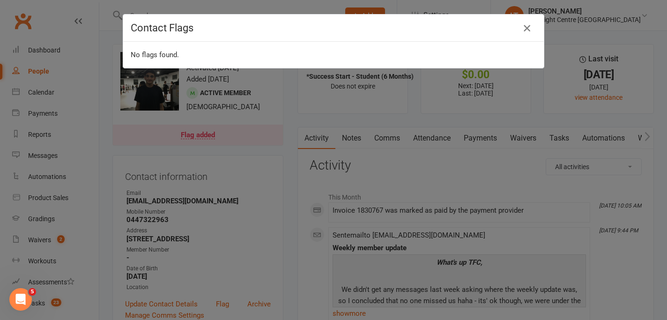
click at [528, 26] on icon "button" at bounding box center [526, 27] width 11 height 11
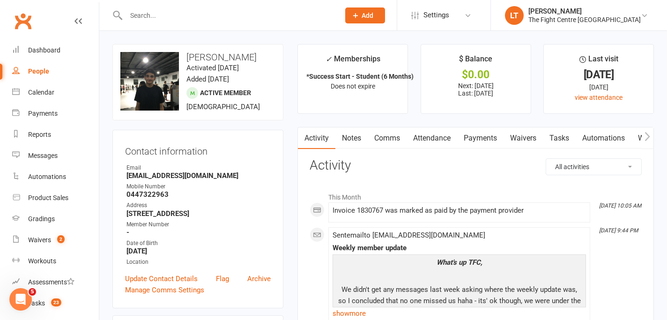
scroll to position [6, 0]
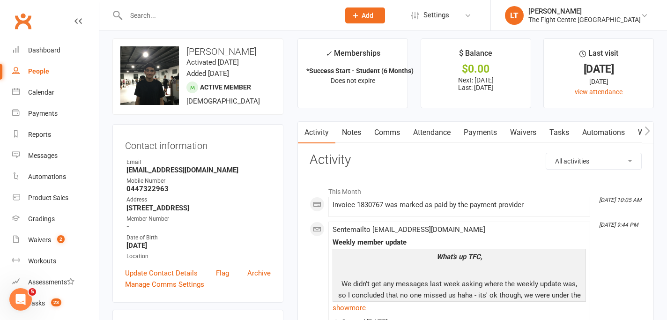
click at [469, 137] on link "Payments" at bounding box center [480, 133] width 46 height 22
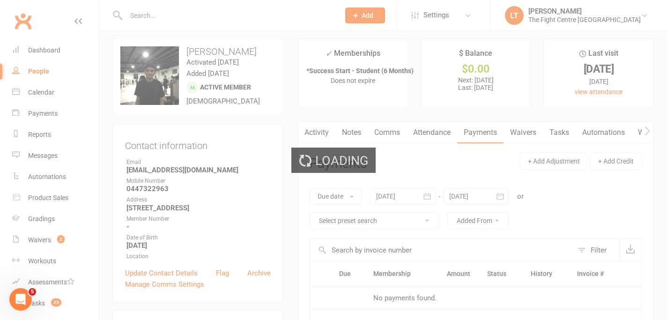
click at [469, 137] on div "Loading" at bounding box center [333, 160] width 667 height 320
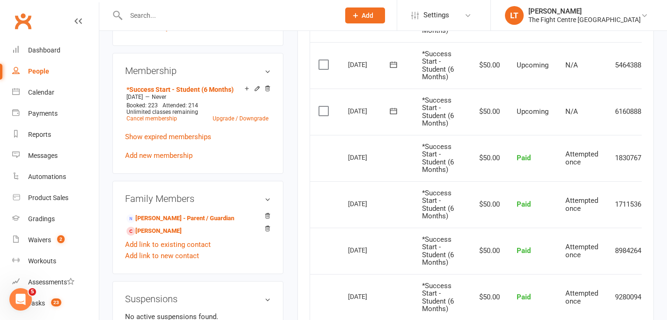
scroll to position [373, 0]
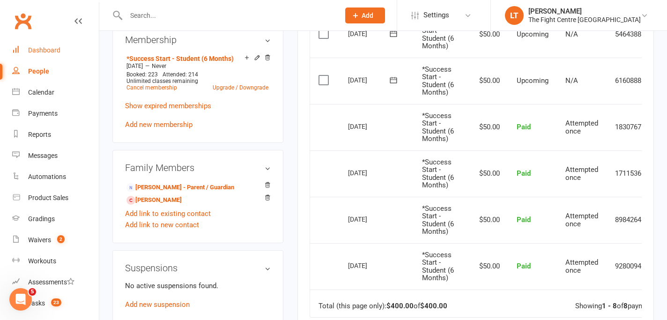
click at [39, 57] on link "Dashboard" at bounding box center [55, 50] width 87 height 21
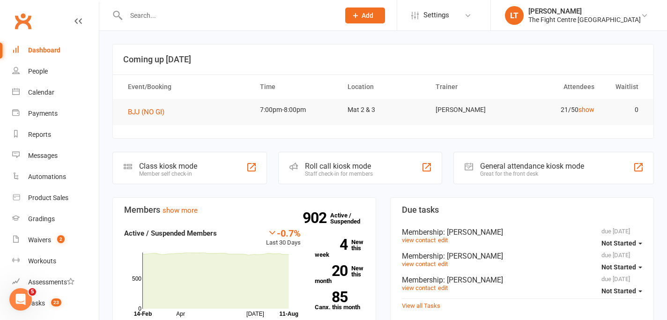
click at [195, 19] on input "text" at bounding box center [228, 15] width 210 height 13
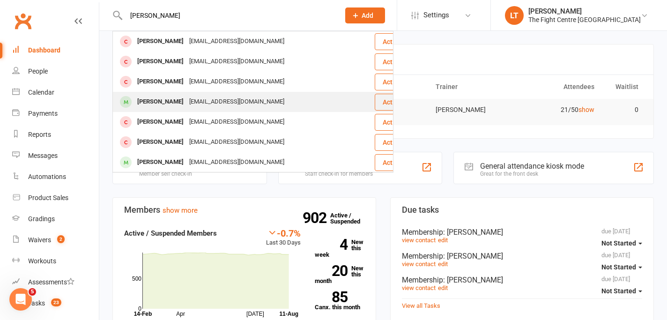
type input "[PERSON_NAME]"
click at [223, 99] on div "[EMAIL_ADDRESS][DOMAIN_NAME]" at bounding box center [236, 102] width 101 height 14
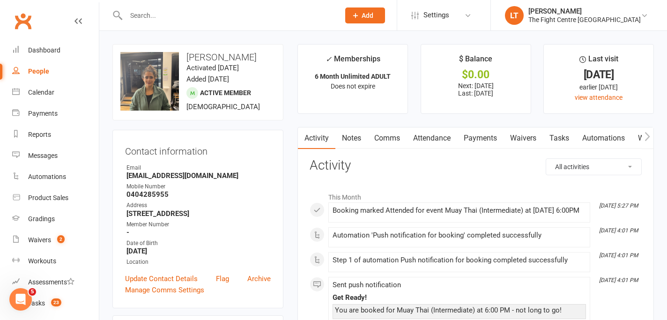
click at [190, 144] on h3 "Contact information" at bounding box center [198, 149] width 146 height 14
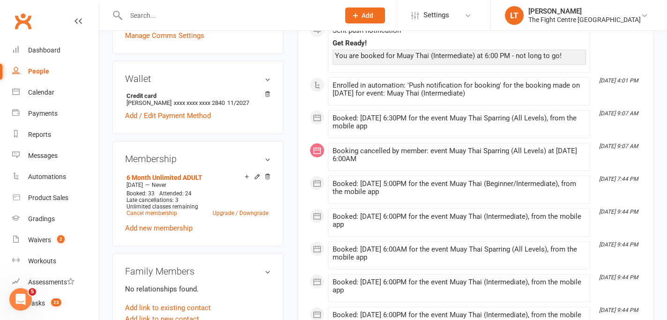
scroll to position [255, 0]
drag, startPoint x: 347, startPoint y: 252, endPoint x: 419, endPoint y: 263, distance: 73.0
click at [419, 263] on li "[DATE] 9:44 PM Booked: [DATE] 6:00AM for the event Muay Thai Sparring (All Leve…" at bounding box center [459, 254] width 262 height 28
click at [419, 260] on div "Booked: [DATE] 6:00AM for the event Muay Thai Sparring (All Levels), from the m…" at bounding box center [459, 253] width 253 height 16
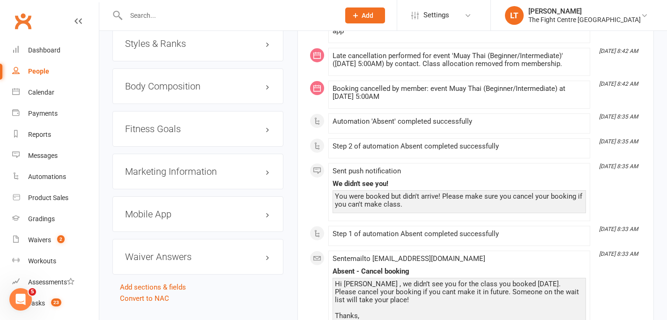
scroll to position [978, 0]
